Goal: Information Seeking & Learning: Learn about a topic

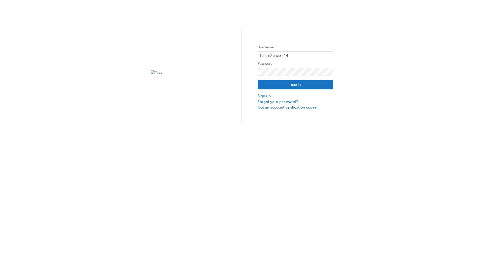
type input "test.e2e.user14"
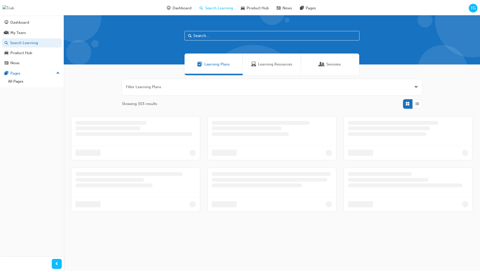
scroll to position [16, 0]
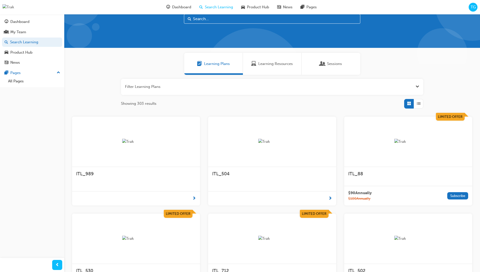
scroll to position [14, 0]
